Goal: Check status: Check status

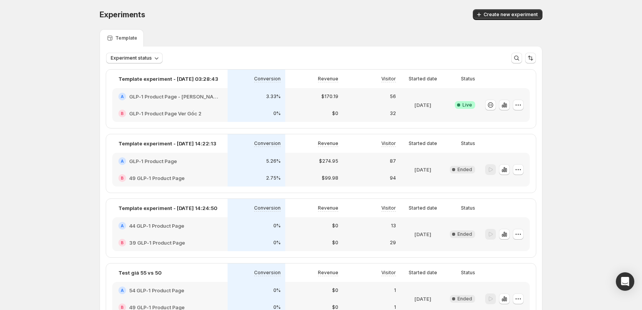
click at [168, 102] on div "A GLP-1 Product Page - [PERSON_NAME] sản [PERSON_NAME] ver3" at bounding box center [169, 96] width 115 height 17
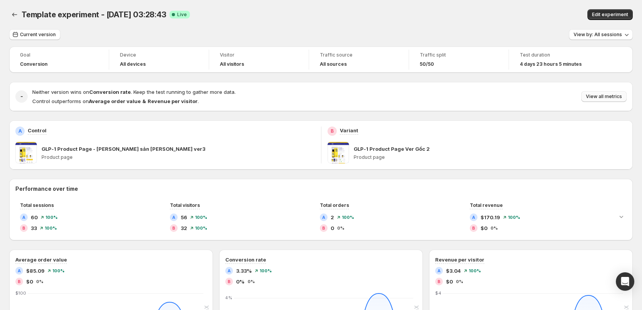
click at [615, 94] on span "View all metrics" at bounding box center [604, 96] width 36 height 6
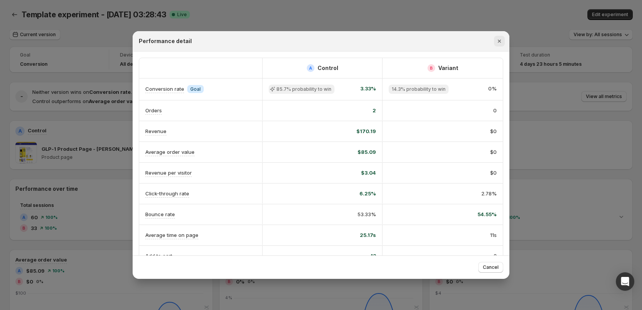
click at [500, 42] on icon "Close" at bounding box center [500, 41] width 8 height 8
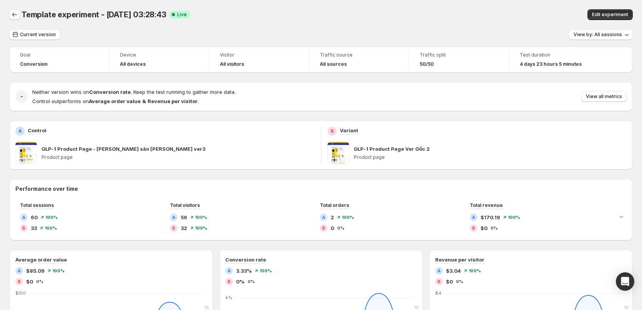
click at [15, 13] on icon "Back" at bounding box center [15, 15] width 8 height 8
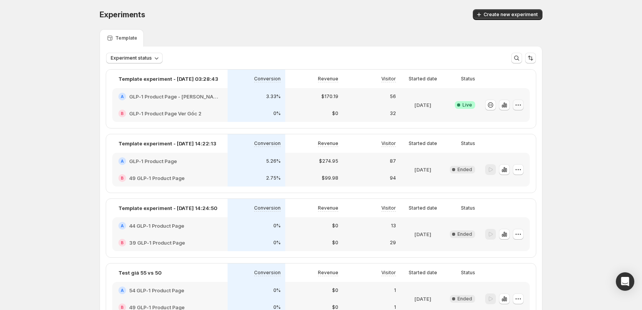
click at [517, 105] on icon "button" at bounding box center [519, 105] width 8 height 8
click at [510, 117] on button "Edit" at bounding box center [522, 121] width 95 height 12
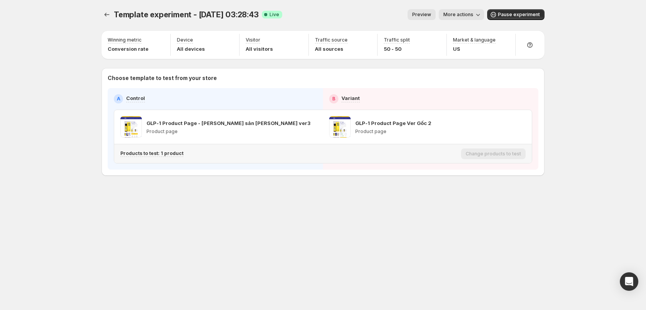
click at [157, 152] on p "Products to test: 1 product" at bounding box center [151, 153] width 63 height 6
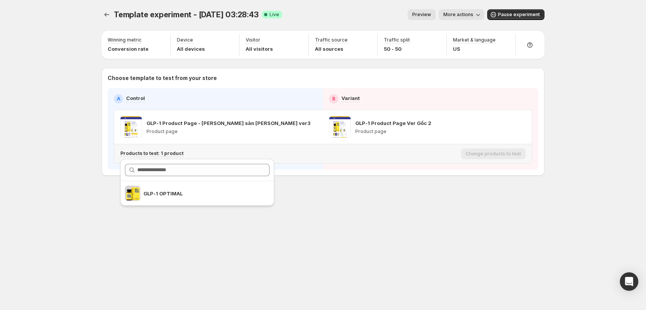
click at [252, 211] on div "GLP-1 OPTIMAL" at bounding box center [197, 184] width 160 height 55
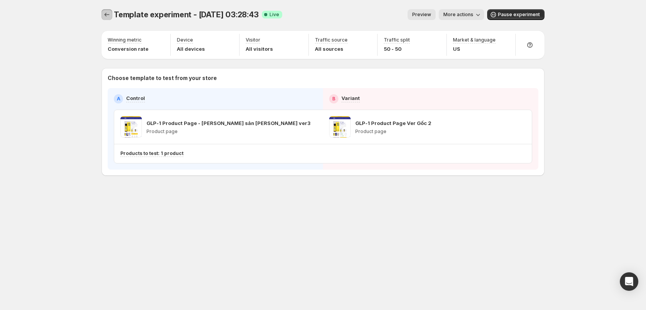
click at [107, 14] on icon "Experiments" at bounding box center [107, 15] width 8 height 8
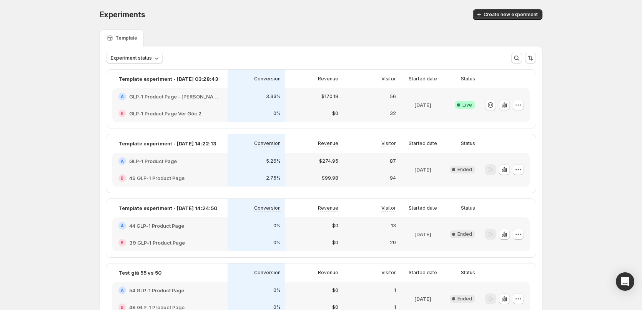
click at [200, 103] on div "A GLP-1 Product Page - [PERSON_NAME] sản [PERSON_NAME] ver3" at bounding box center [169, 96] width 115 height 17
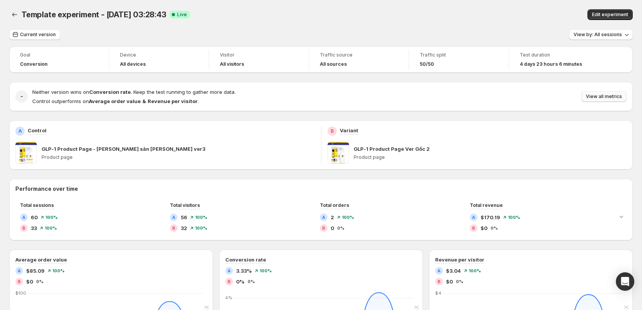
click at [605, 98] on span "View all metrics" at bounding box center [604, 96] width 36 height 6
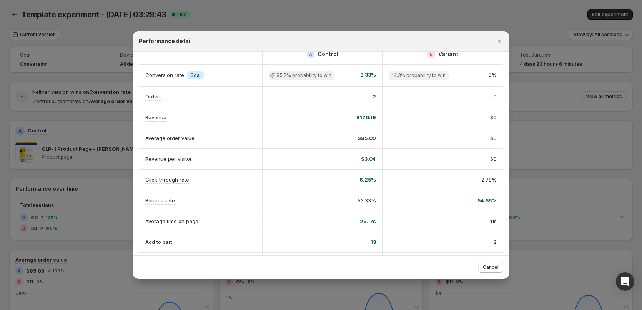
scroll to position [38, 0]
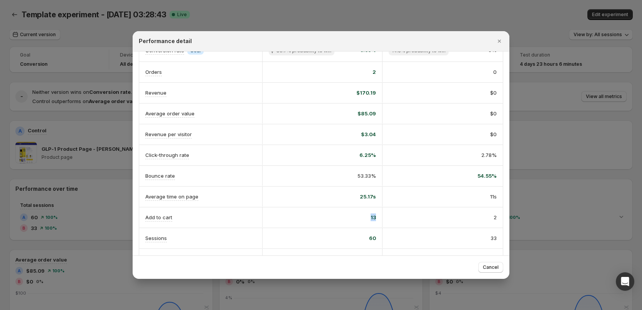
drag, startPoint x: 375, startPoint y: 218, endPoint x: 380, endPoint y: 221, distance: 6.2
click at [380, 221] on div "13" at bounding box center [322, 217] width 120 height 20
click at [355, 219] on div "13" at bounding box center [322, 218] width 107 height 8
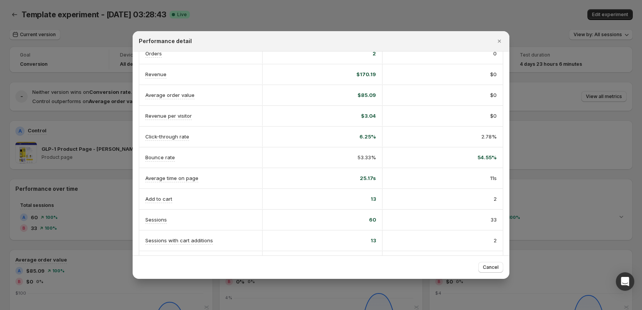
scroll to position [115, 0]
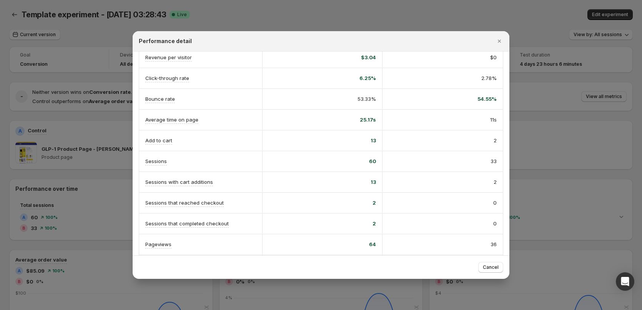
click at [559, 212] on div at bounding box center [321, 155] width 642 height 310
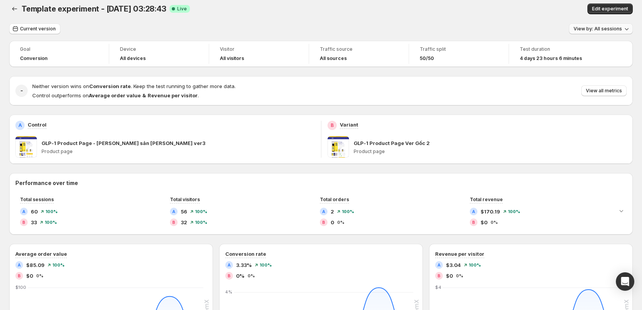
scroll to position [0, 0]
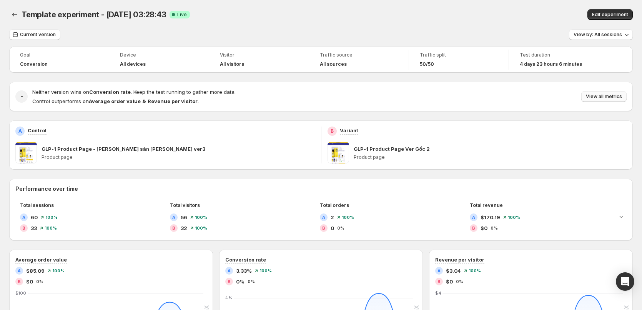
click at [597, 97] on span "View all metrics" at bounding box center [604, 96] width 36 height 6
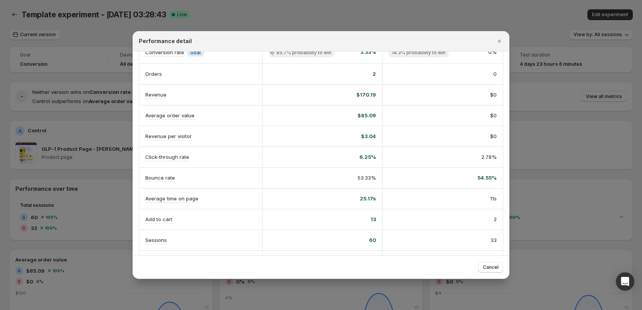
scroll to position [38, 0]
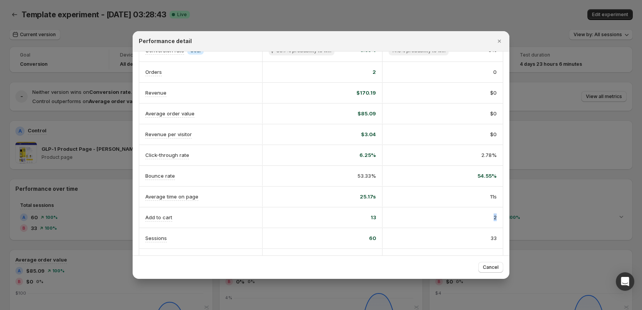
drag, startPoint x: 480, startPoint y: 222, endPoint x: 495, endPoint y: 222, distance: 15.0
click at [495, 222] on div "2" at bounding box center [443, 217] width 120 height 20
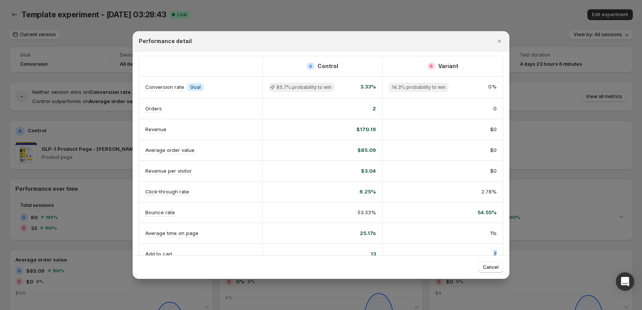
scroll to position [0, 0]
click at [499, 46] on button "Close" at bounding box center [499, 41] width 11 height 11
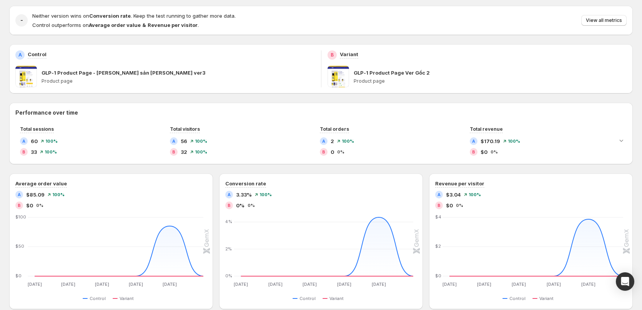
scroll to position [77, 0]
